Goal: Navigation & Orientation: Understand site structure

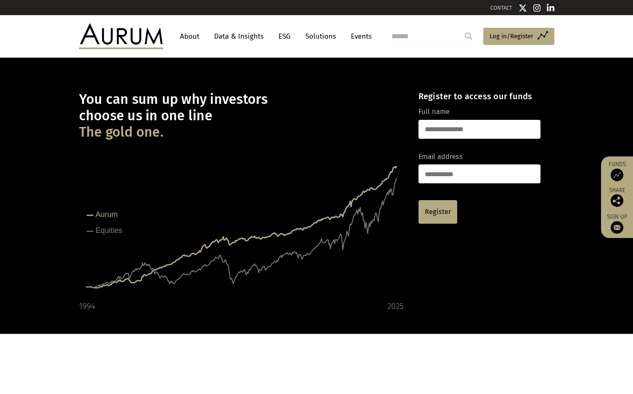
click at [196, 33] on link "About" at bounding box center [190, 37] width 28 height 16
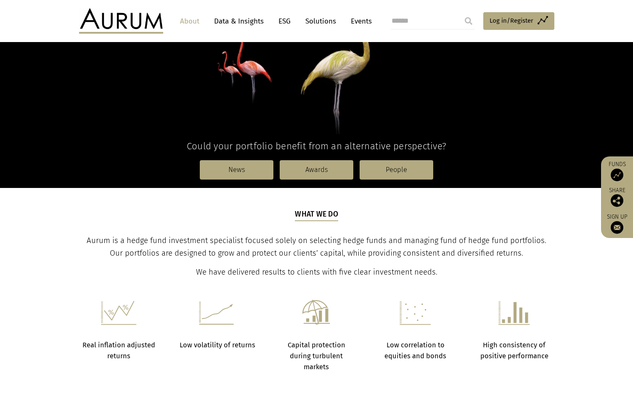
scroll to position [210, 0]
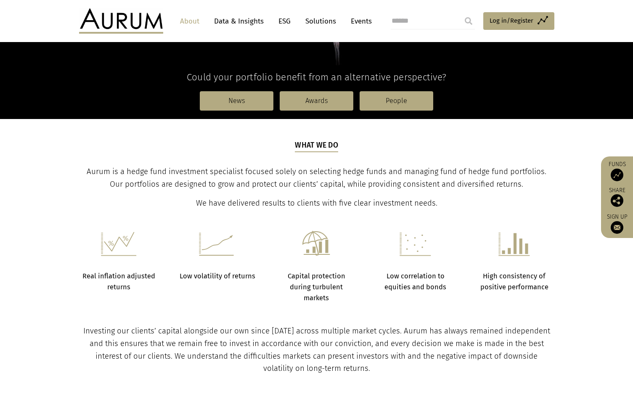
click at [613, 176] on img at bounding box center [617, 175] width 13 height 13
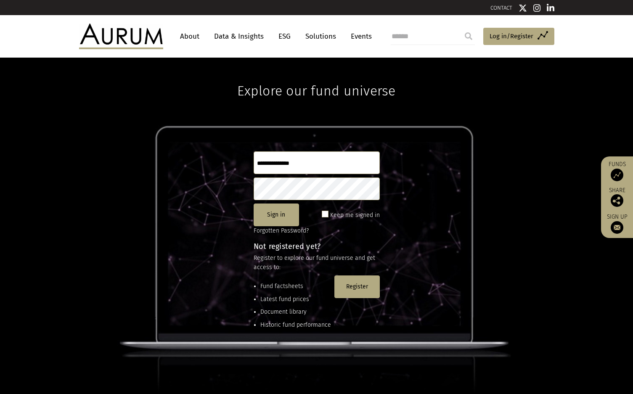
click at [195, 38] on link "About" at bounding box center [190, 37] width 28 height 16
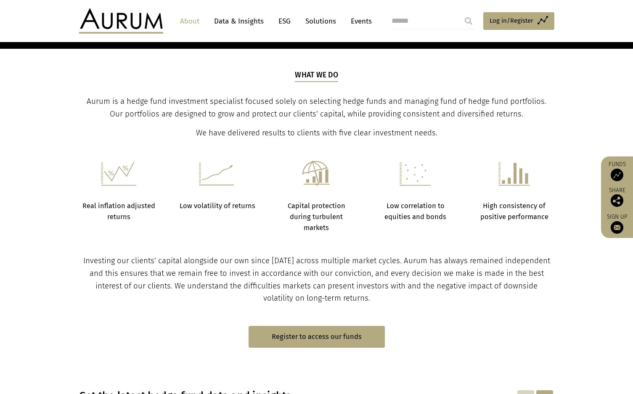
scroll to position [151, 0]
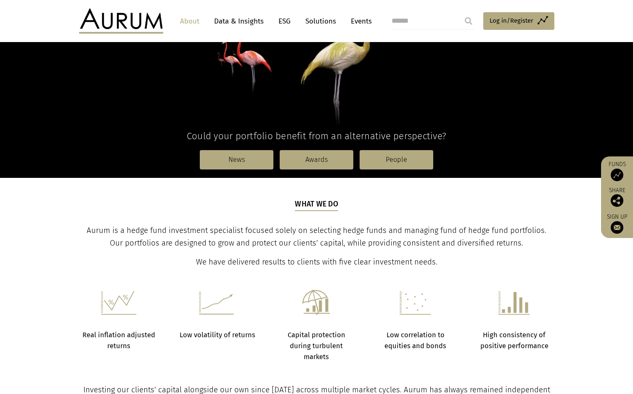
click at [242, 21] on link "Data & Insights" at bounding box center [239, 21] width 58 height 16
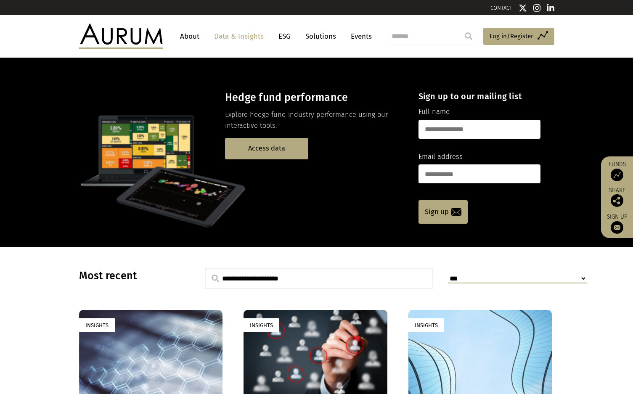
click at [153, 37] on img at bounding box center [121, 36] width 84 height 25
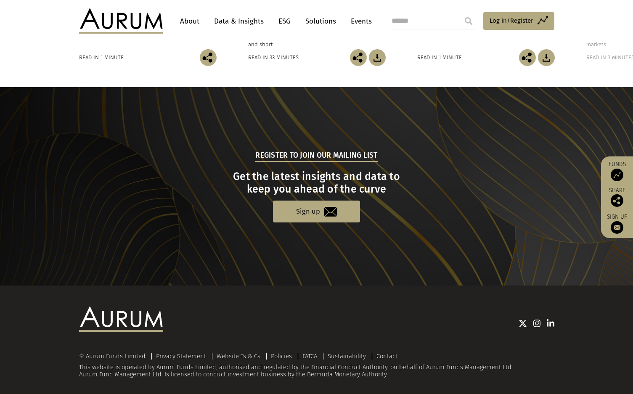
scroll to position [775, 0]
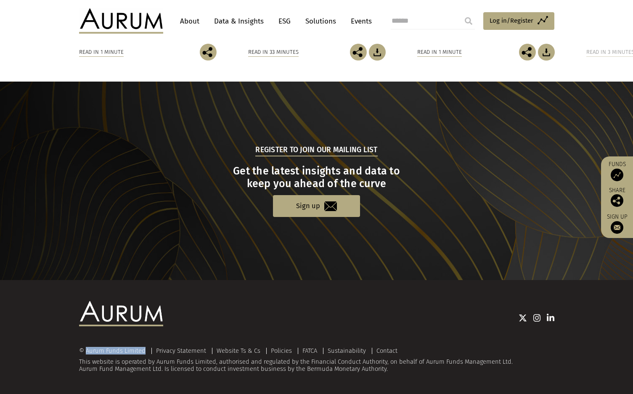
drag, startPoint x: 145, startPoint y: 352, endPoint x: 87, endPoint y: 353, distance: 58.5
click at [87, 353] on div "© Aurum Funds Limited" at bounding box center [114, 351] width 71 height 6
